Goal: Information Seeking & Learning: Learn about a topic

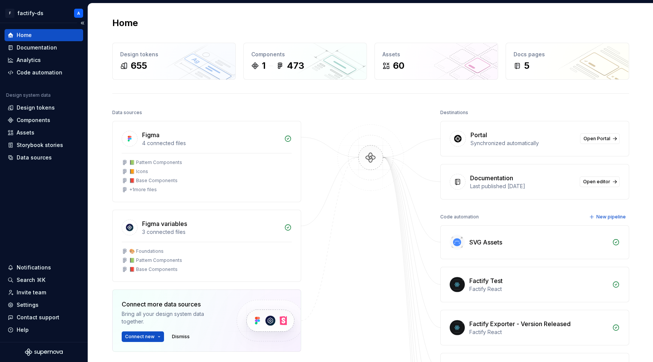
click at [48, 196] on div "Home Documentation Analytics Code automation Design system data Design tokens C…" at bounding box center [44, 182] width 88 height 319
click at [43, 105] on div "Design tokens" at bounding box center [36, 108] width 38 height 8
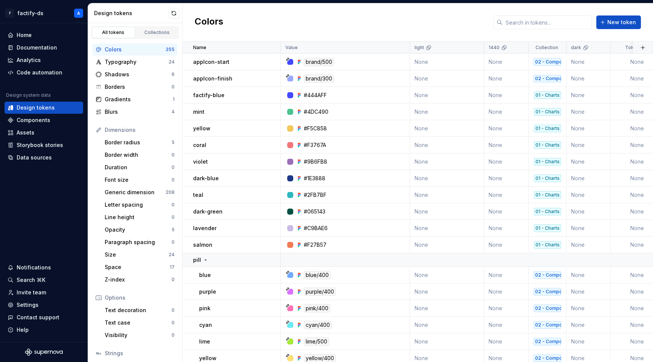
click at [445, 28] on div "Colors New token" at bounding box center [418, 22] width 471 height 38
click at [207, 21] on h2 "Colors" at bounding box center [209, 22] width 29 height 14
click at [207, 20] on h2 "Colors" at bounding box center [209, 22] width 29 height 14
click at [43, 70] on div "Code automation" at bounding box center [40, 73] width 46 height 8
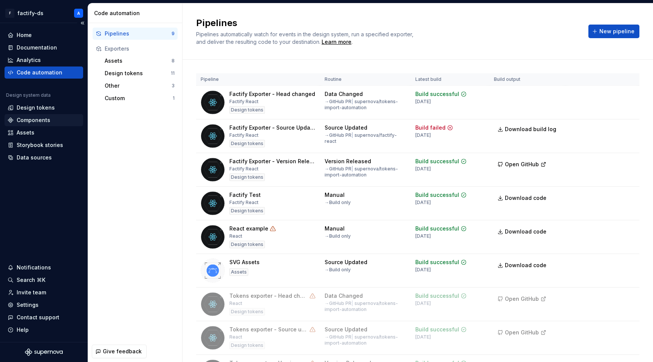
click at [29, 121] on div "Components" at bounding box center [34, 120] width 34 height 8
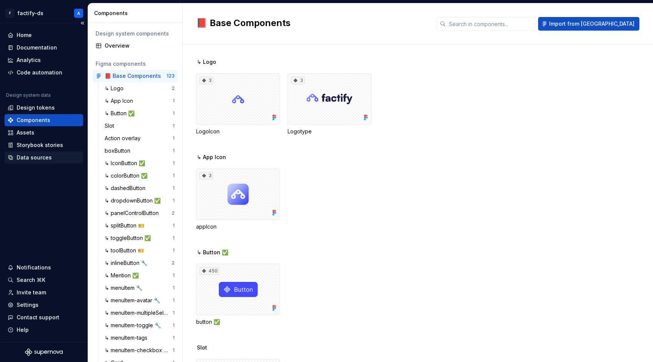
click at [37, 154] on div "Data sources" at bounding box center [34, 158] width 35 height 8
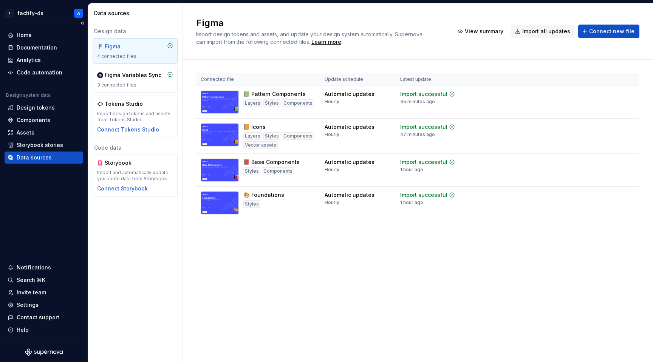
click at [36, 87] on div "Home Documentation Analytics Code automation Design system data Design tokens C…" at bounding box center [44, 96] width 79 height 135
click at [36, 76] on div "Code automation" at bounding box center [44, 73] width 79 height 12
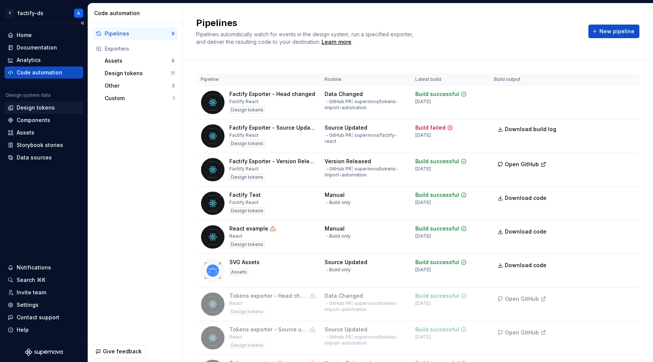
click at [33, 102] on div "Design tokens" at bounding box center [44, 108] width 79 height 12
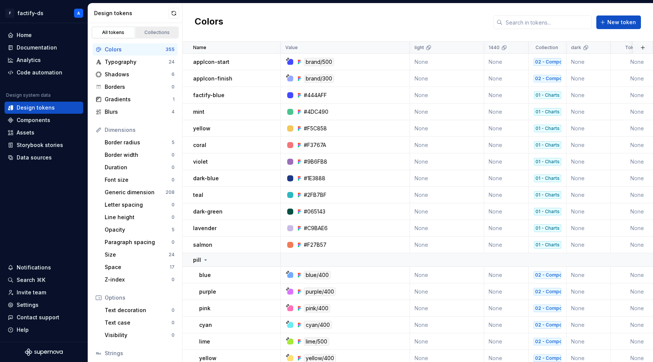
click at [144, 32] on div "Collections" at bounding box center [157, 32] width 38 height 6
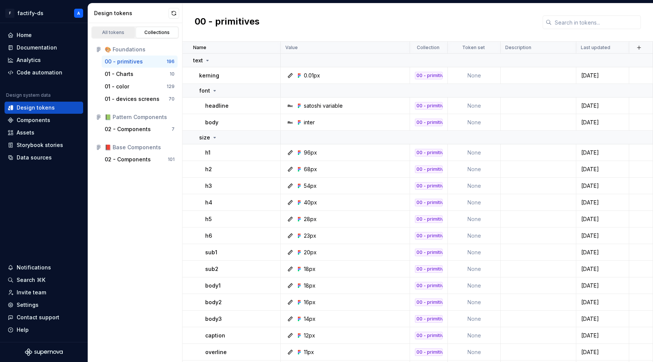
click at [120, 33] on div "All tokens" at bounding box center [114, 32] width 38 height 6
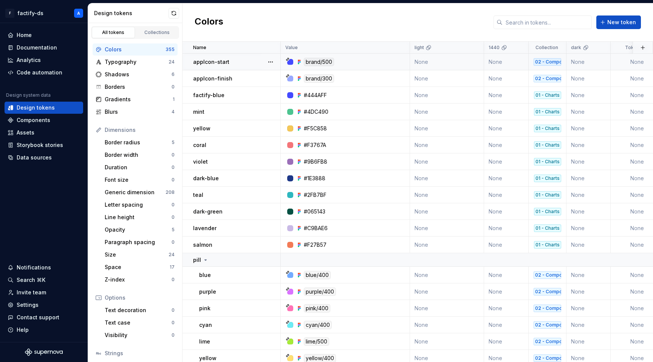
click at [430, 60] on td "None" at bounding box center [447, 62] width 74 height 17
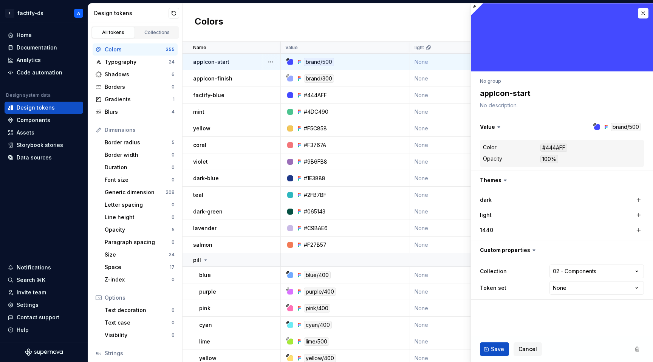
type textarea "*"
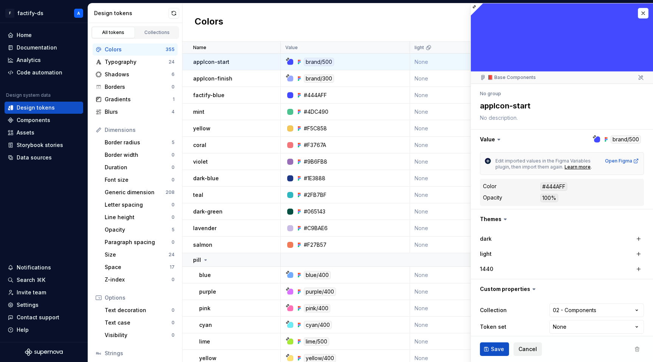
click at [530, 348] on span "Cancel" at bounding box center [528, 349] width 19 height 8
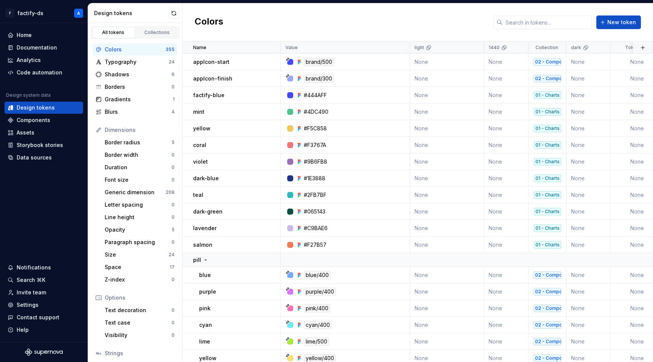
click at [460, 24] on div "Colors New token" at bounding box center [418, 22] width 471 height 38
click at [45, 220] on div "Home Documentation Analytics Code automation Design system data Design tokens C…" at bounding box center [44, 182] width 88 height 319
click at [43, 155] on div "Data sources" at bounding box center [34, 158] width 35 height 8
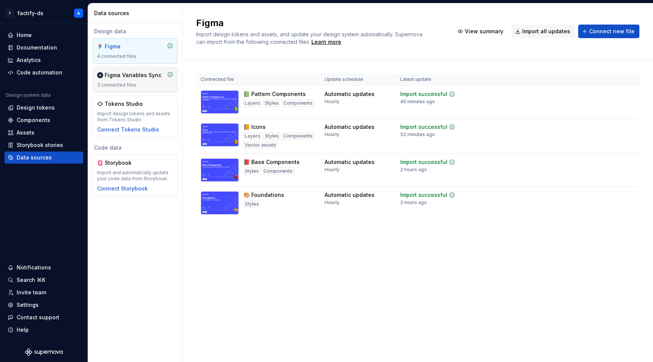
click at [140, 80] on div "Figma Variables Sync 3 connected files" at bounding box center [135, 79] width 76 height 17
